Goal: Information Seeking & Learning: Compare options

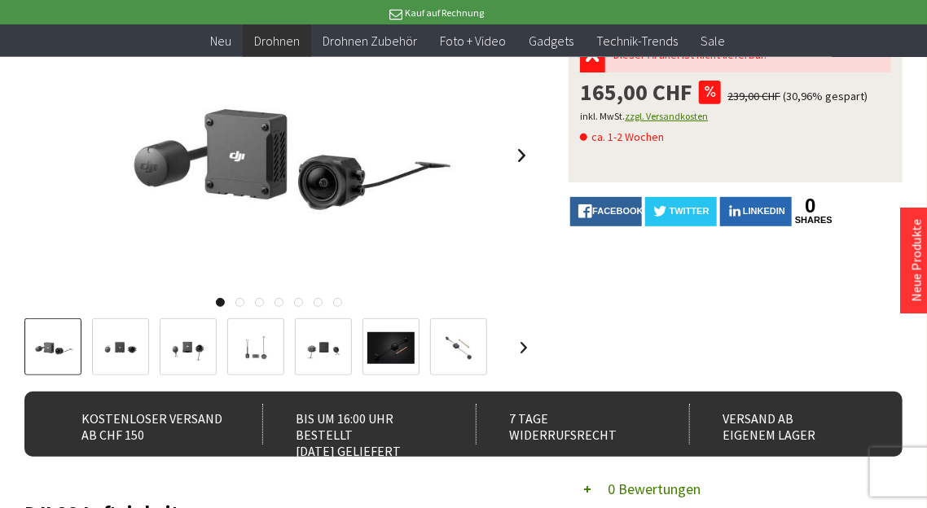
scroll to position [202, 0]
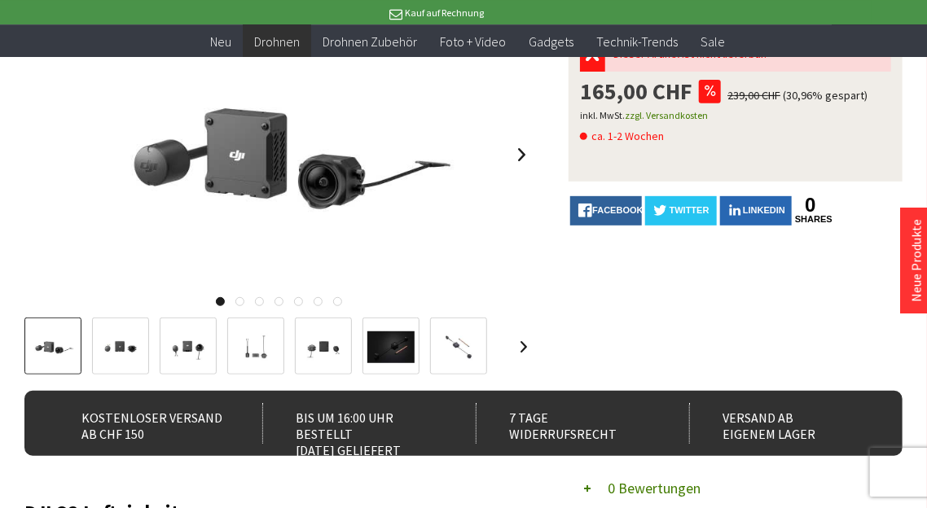
click at [415, 363] on img at bounding box center [390, 347] width 47 height 32
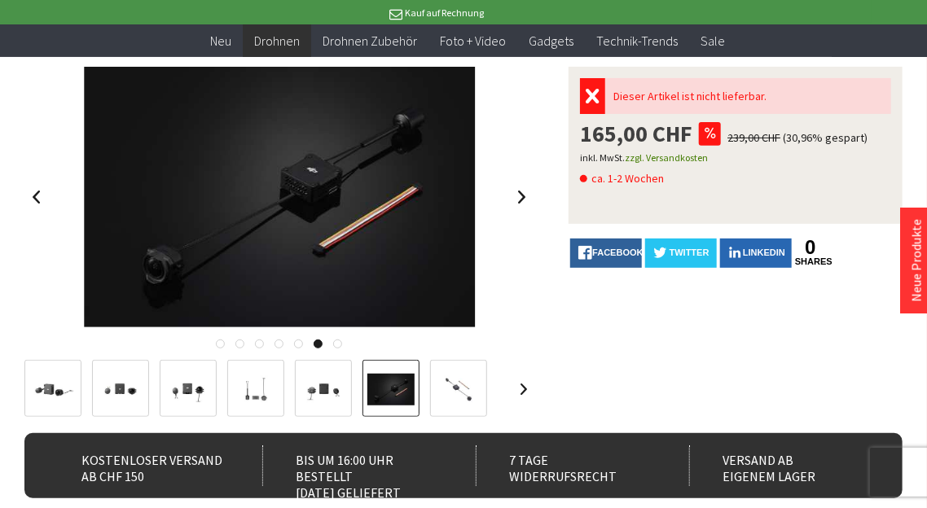
scroll to position [158, 0]
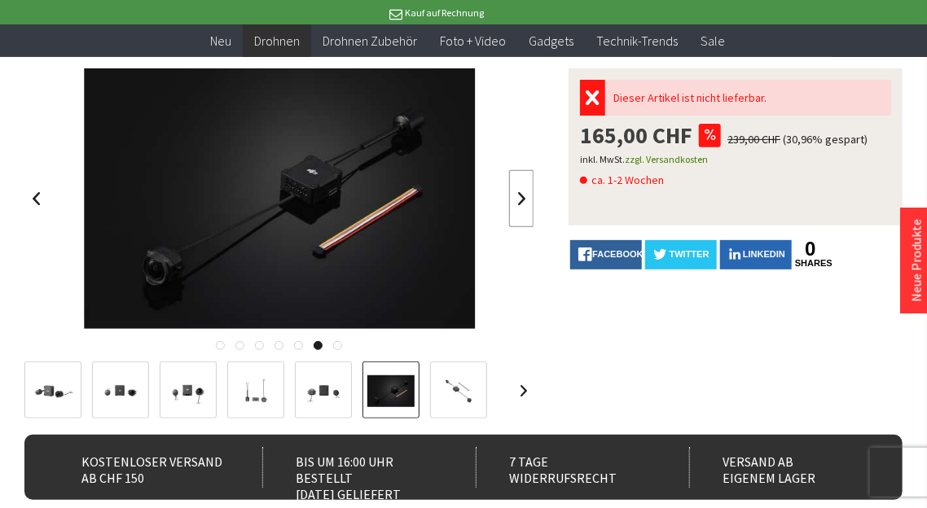
click at [523, 227] on link at bounding box center [521, 198] width 24 height 57
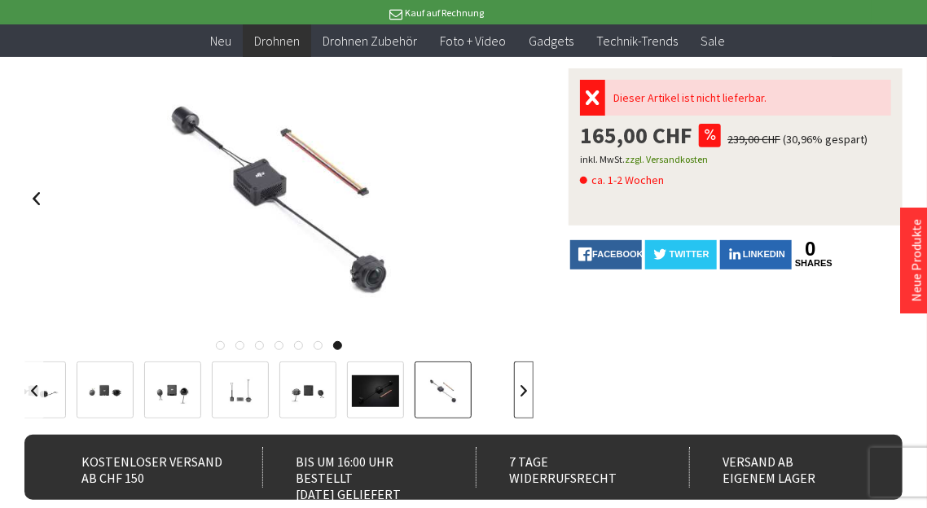
click at [529, 419] on link at bounding box center [524, 390] width 20 height 57
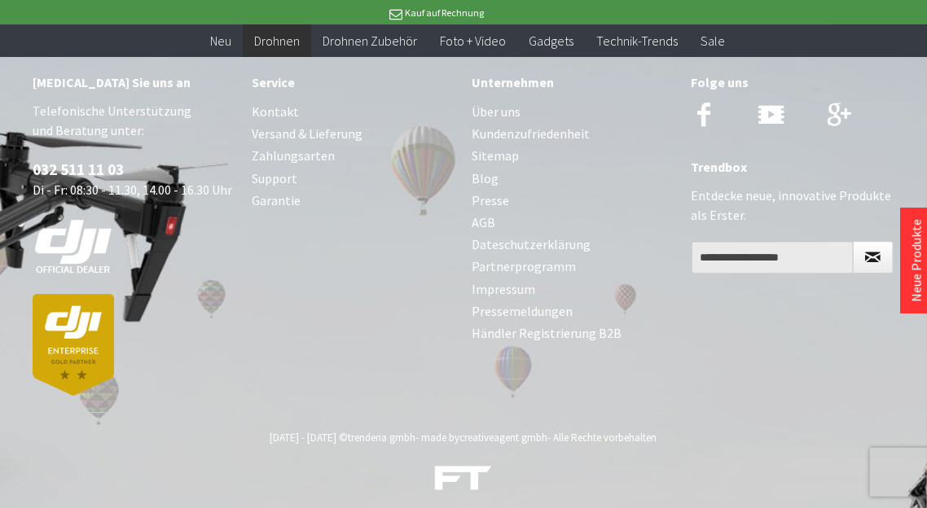
scroll to position [1764, 0]
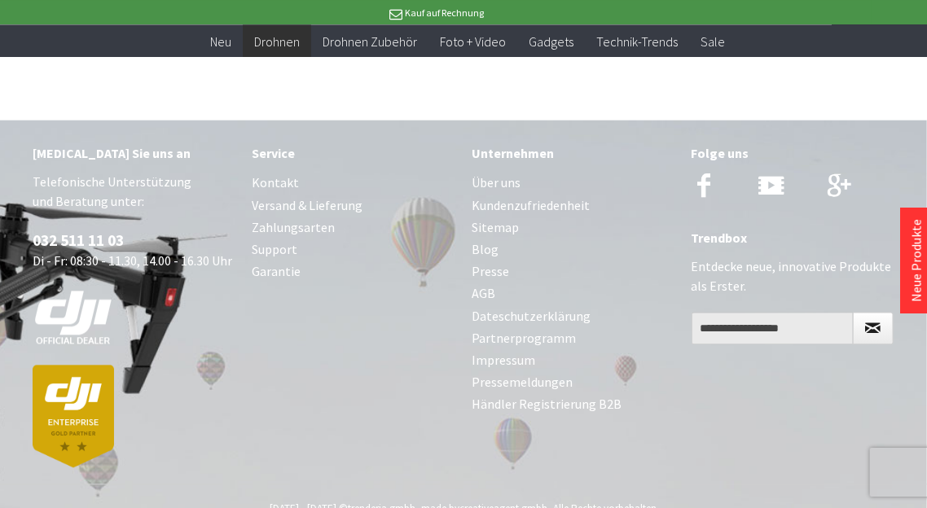
scroll to position [3493, 0]
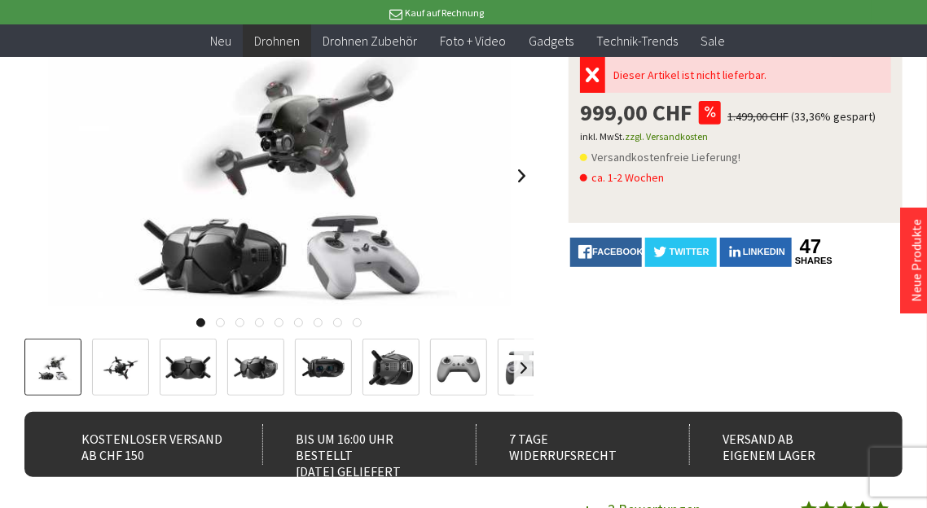
scroll to position [188, 0]
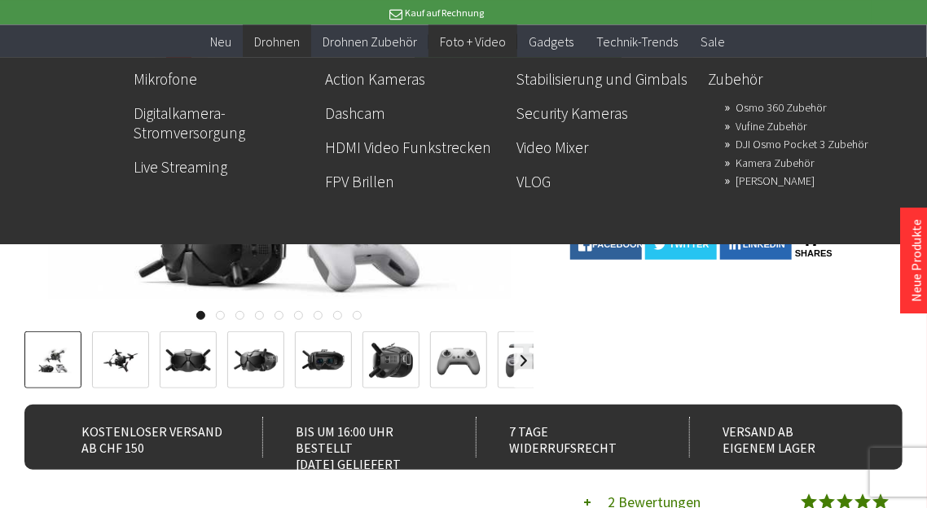
click at [495, 43] on span "Foto + Video" at bounding box center [473, 41] width 66 height 16
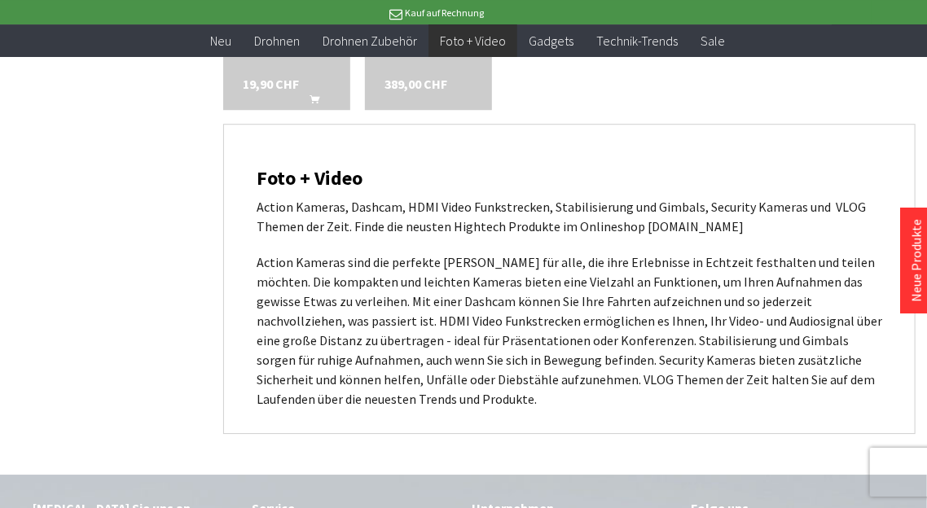
scroll to position [1671, 0]
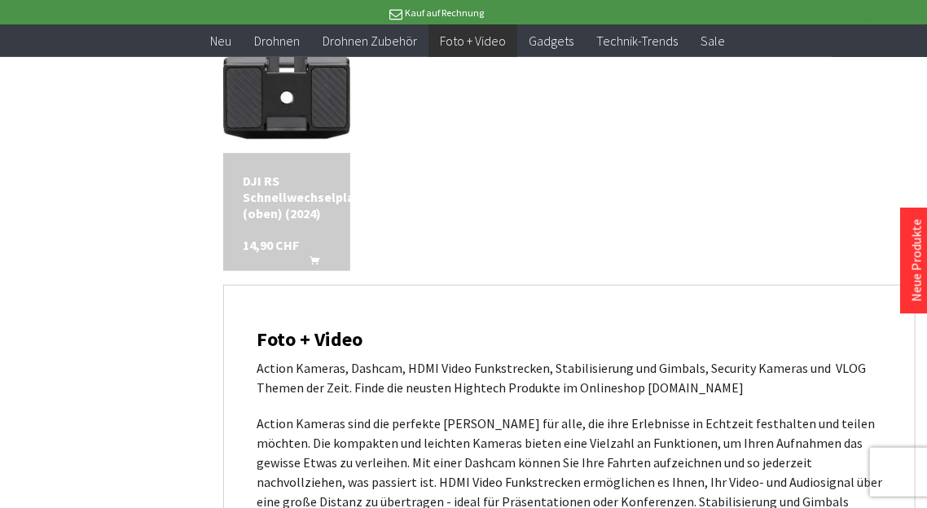
scroll to position [2955, 0]
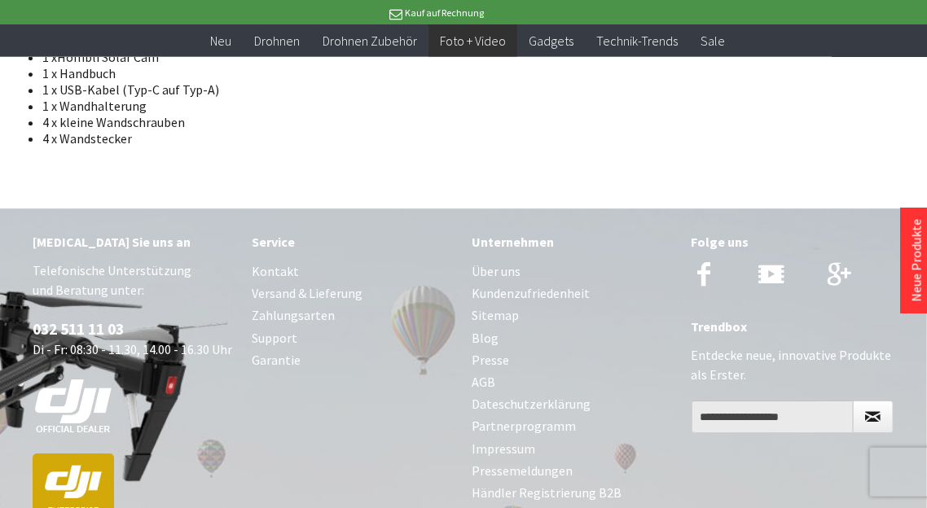
scroll to position [1899, 0]
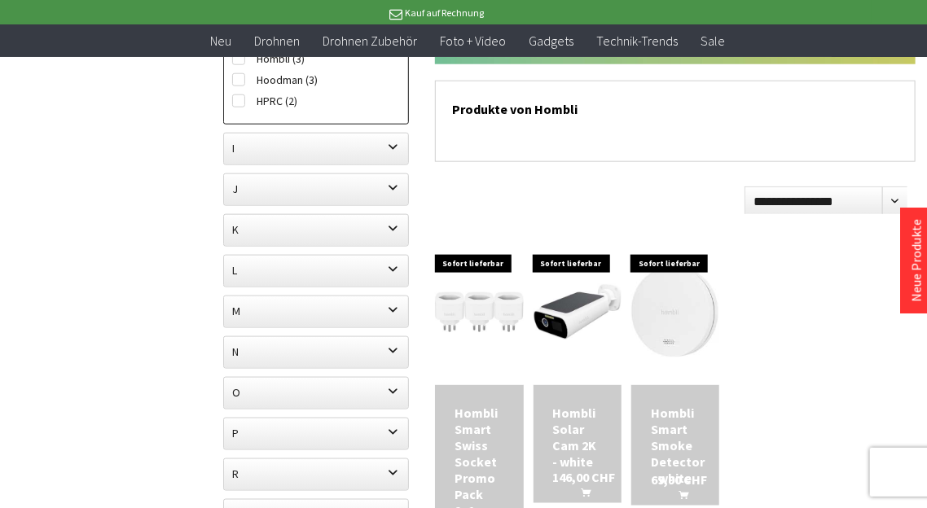
scroll to position [658, 0]
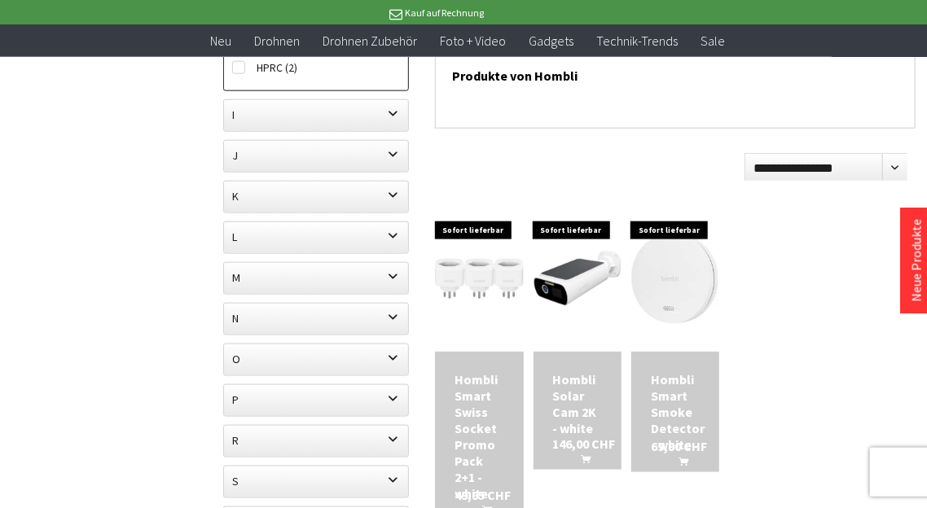
click at [499, 186] on div "**********" at bounding box center [675, 338] width 481 height 386
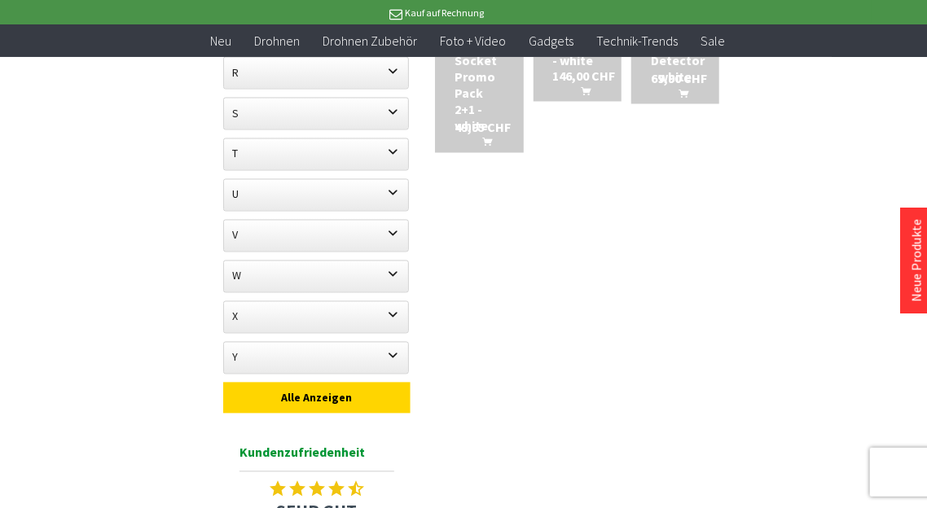
scroll to position [1027, 0]
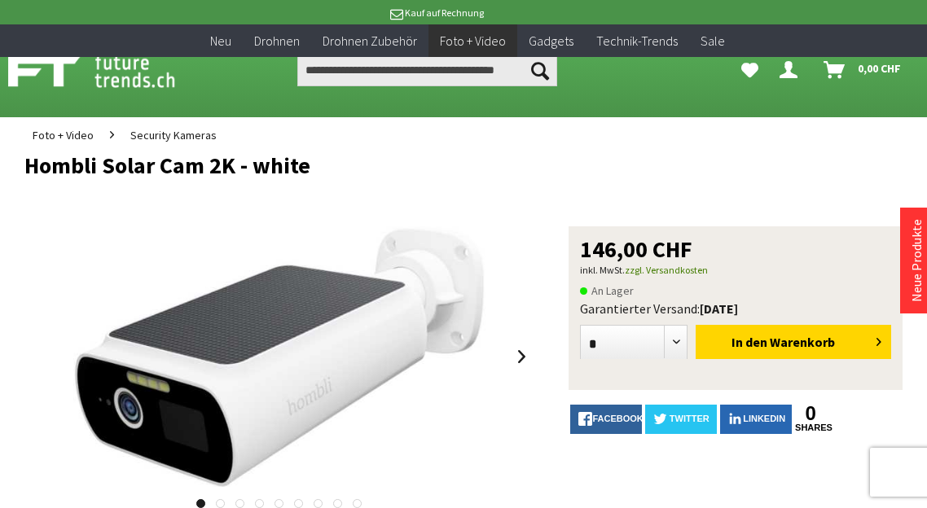
scroll to position [1899, 0]
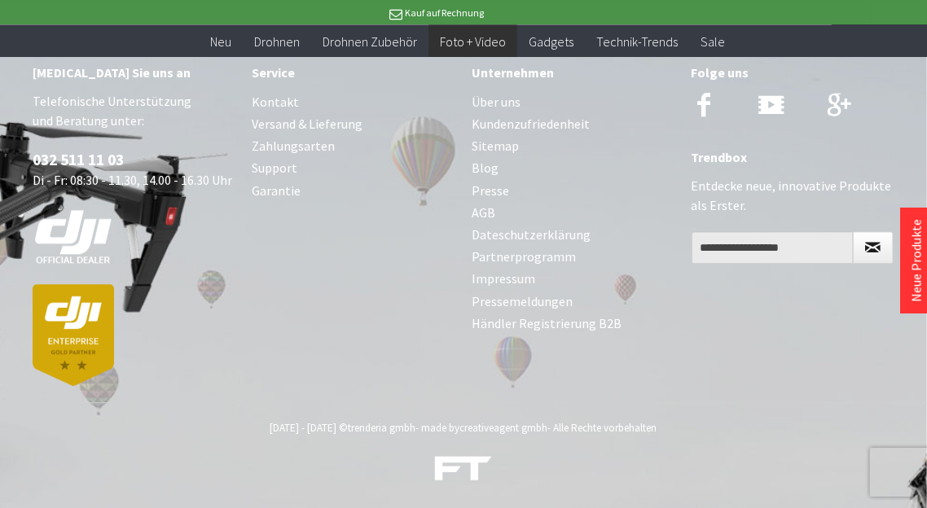
scroll to position [3842, 0]
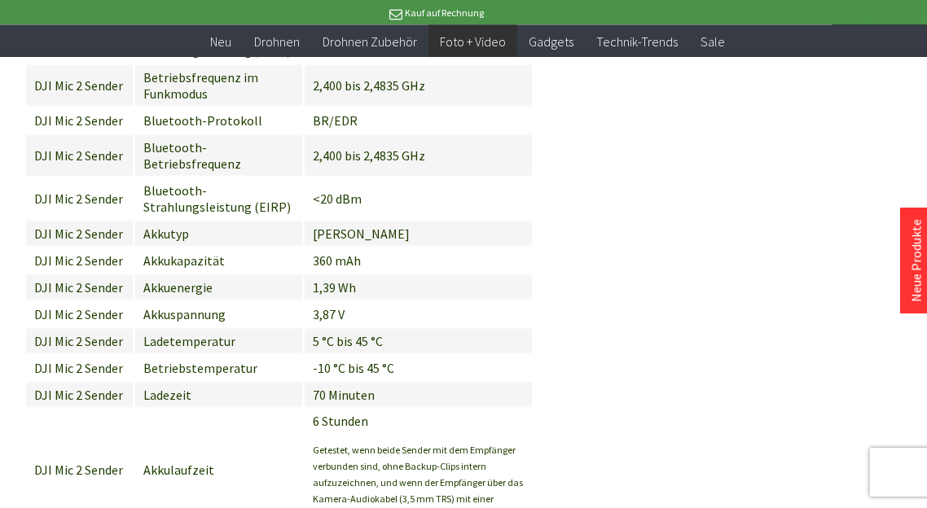
scroll to position [3067, 0]
